Goal: Navigation & Orientation: Find specific page/section

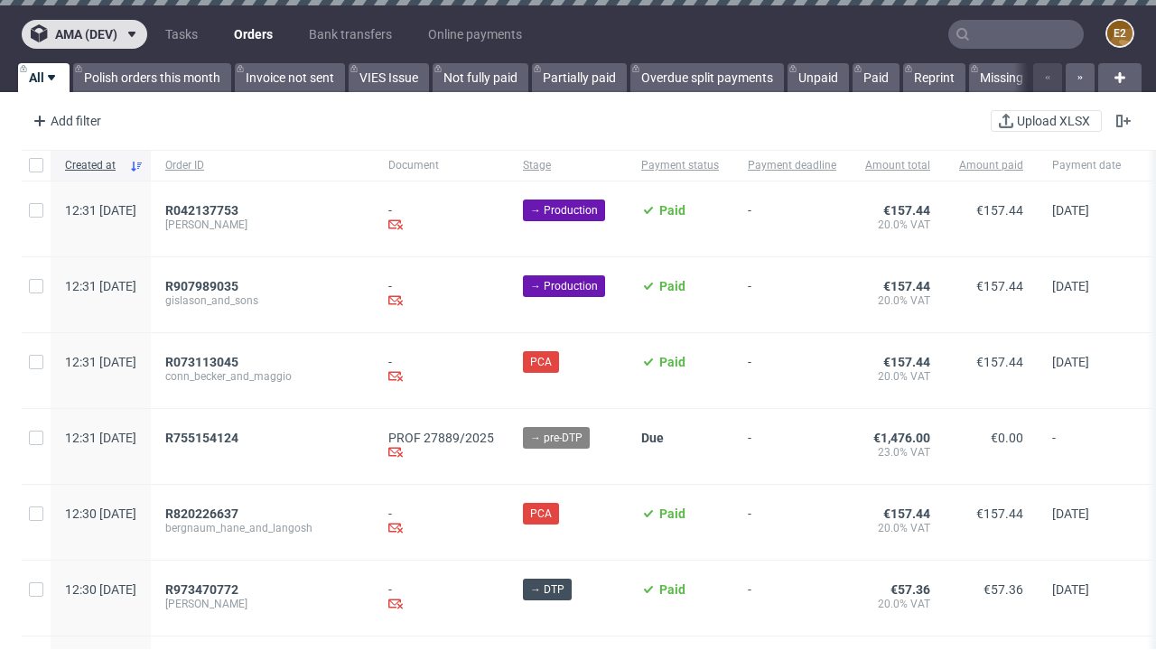
click at [84, 34] on span "ama (dev)" at bounding box center [86, 34] width 62 height 13
